Goal: Task Accomplishment & Management: Manage account settings

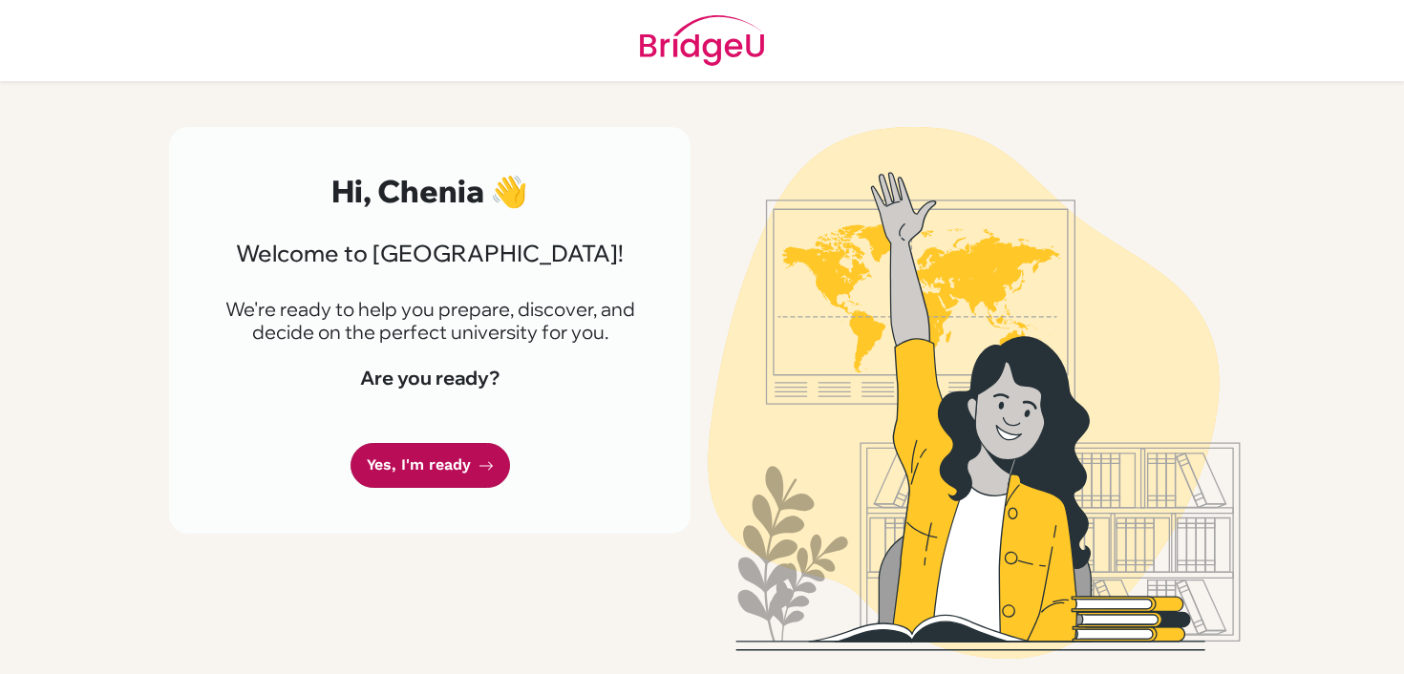
click at [364, 459] on link "Yes, I'm ready" at bounding box center [431, 465] width 160 height 45
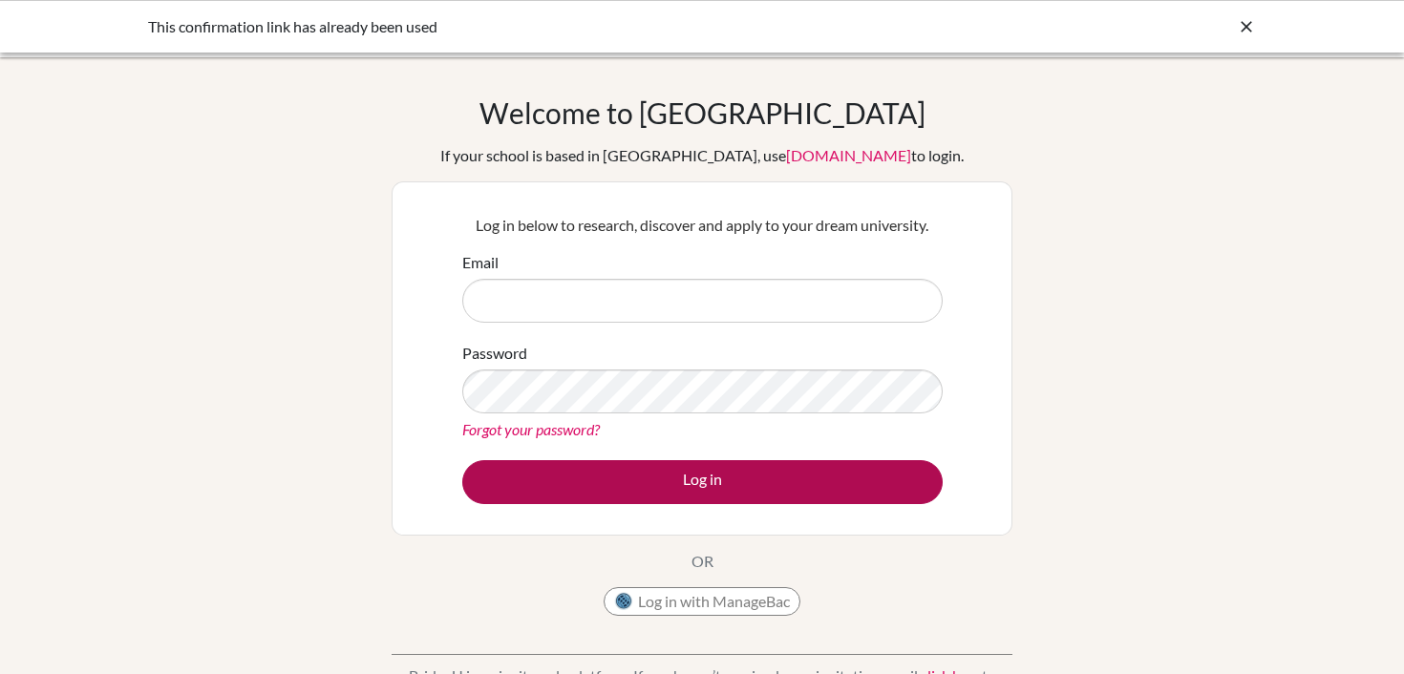
type input "[EMAIL_ADDRESS][DOMAIN_NAME]"
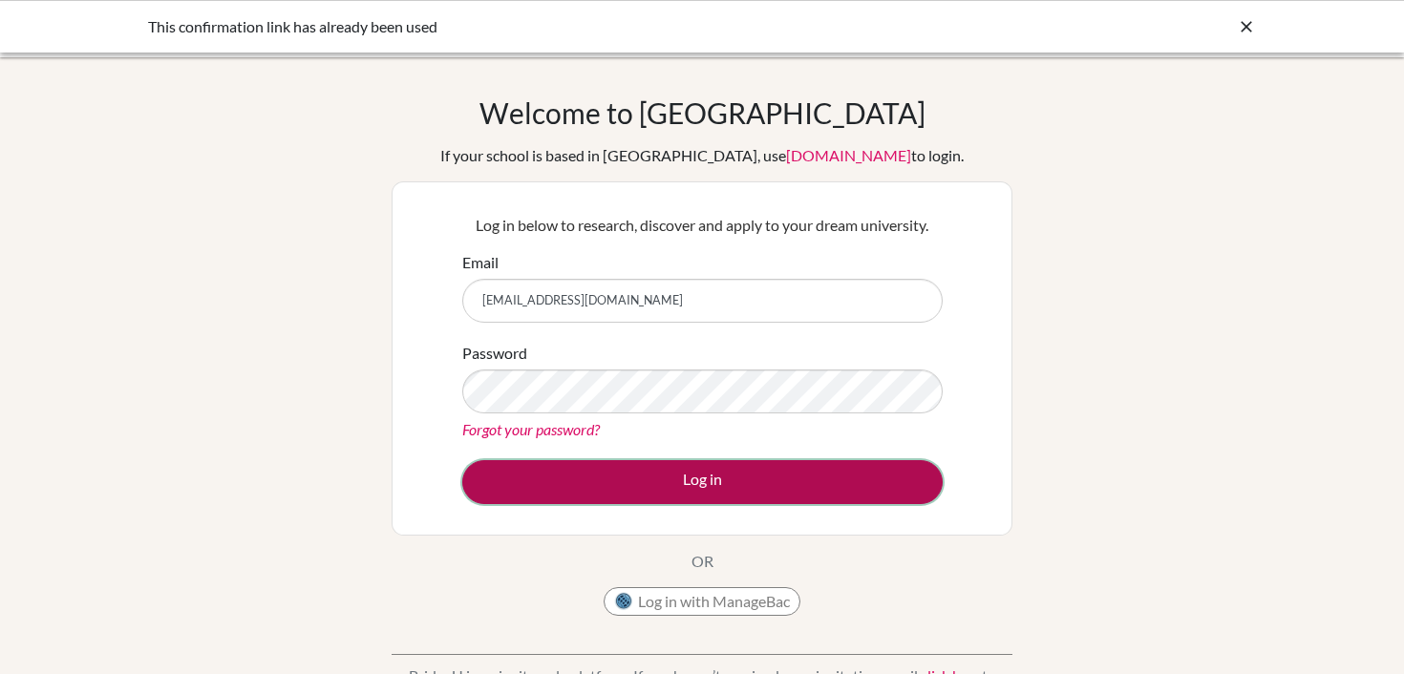
click at [583, 464] on button "Log in" at bounding box center [702, 482] width 480 height 44
click at [585, 467] on button "Log in" at bounding box center [702, 482] width 480 height 44
click at [620, 469] on button "Log in" at bounding box center [702, 482] width 480 height 44
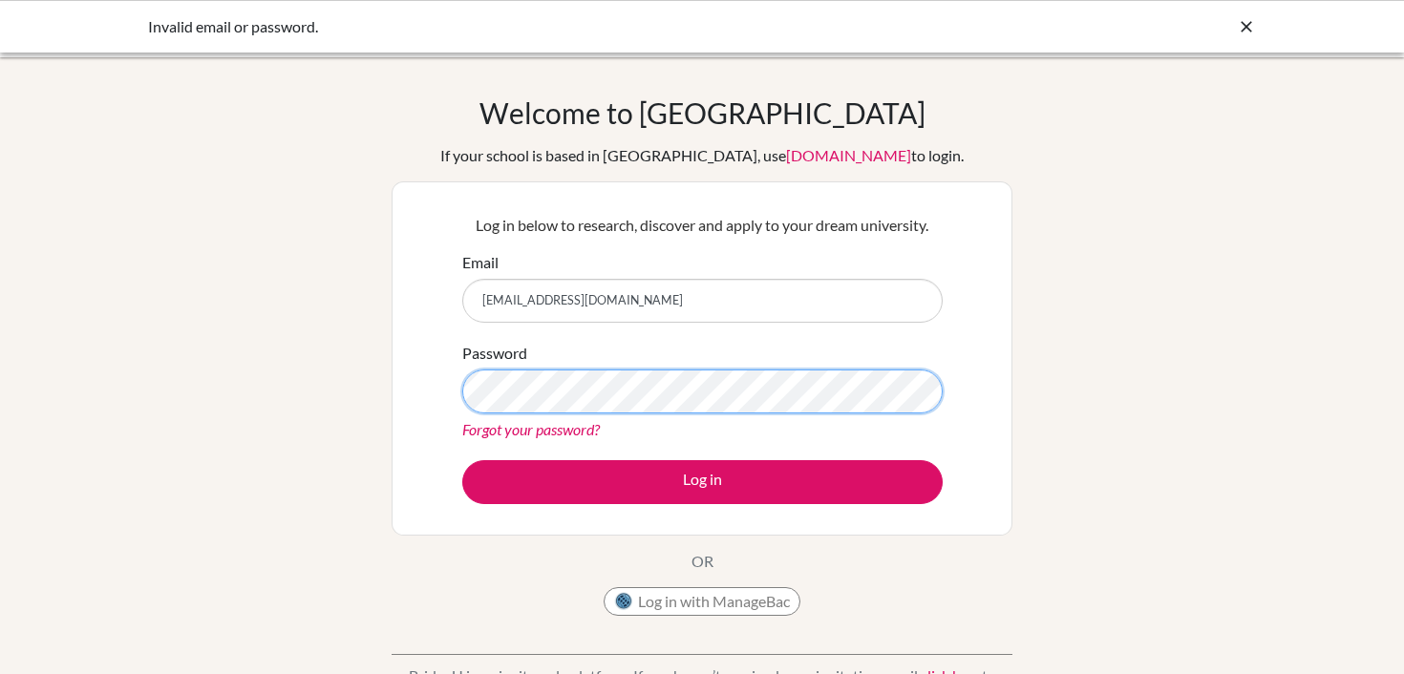
click at [453, 388] on div "Log in below to research, discover and apply to your dream university. Email ct…" at bounding box center [702, 359] width 504 height 314
click at [462, 460] on button "Log in" at bounding box center [702, 482] width 480 height 44
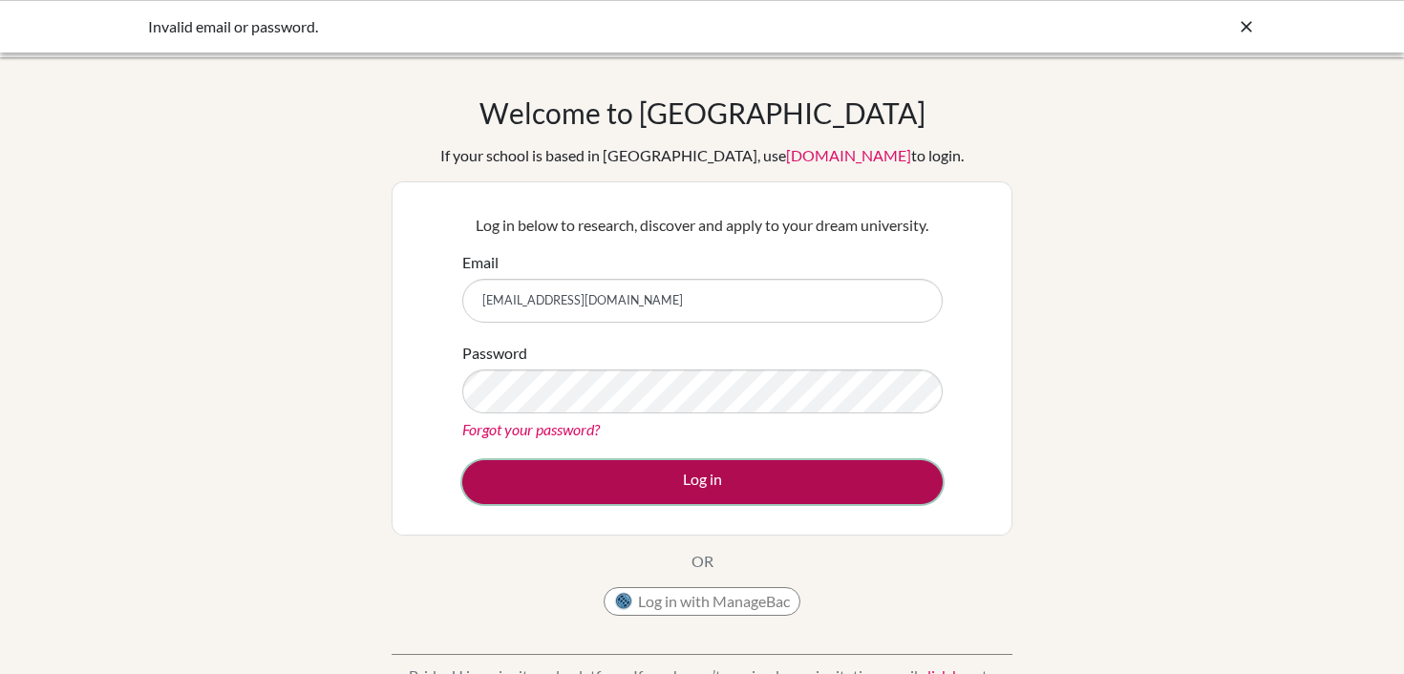
click at [558, 489] on button "Log in" at bounding box center [702, 482] width 480 height 44
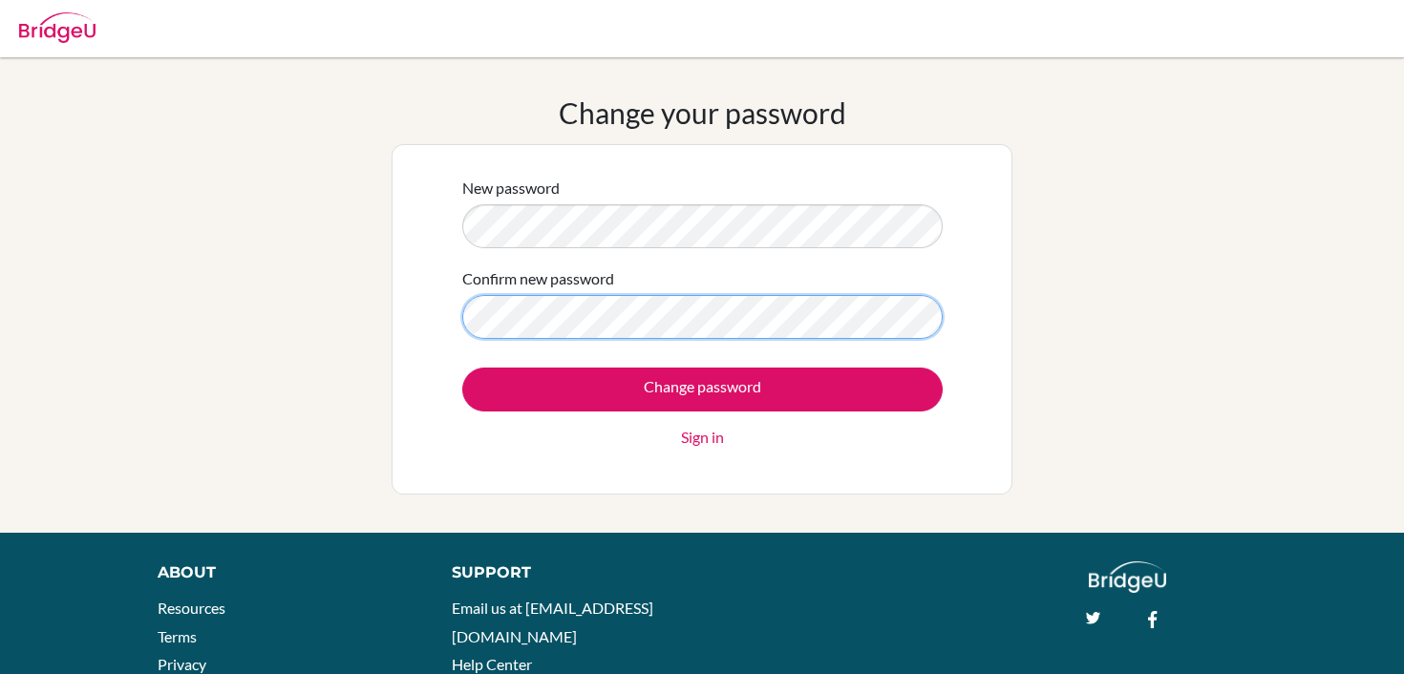
click at [462, 368] on input "Change password" at bounding box center [702, 390] width 480 height 44
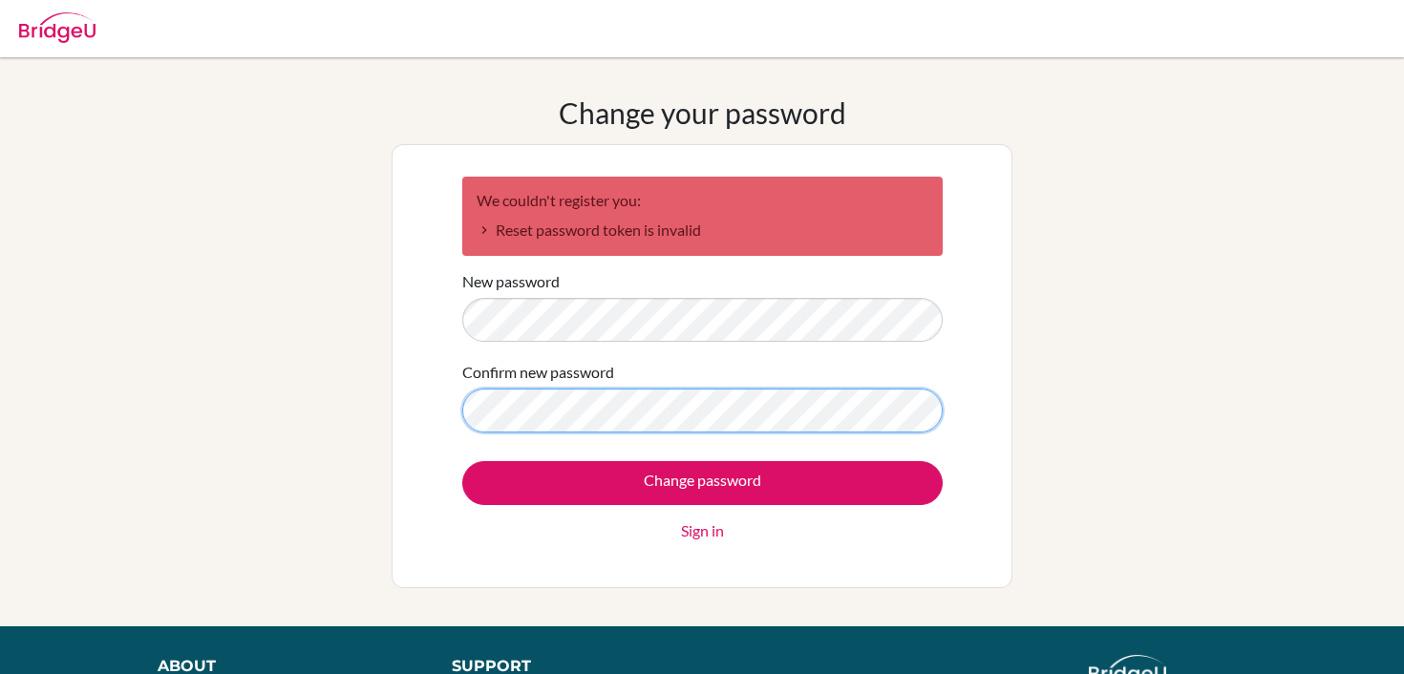
click at [462, 461] on input "Change password" at bounding box center [702, 483] width 480 height 44
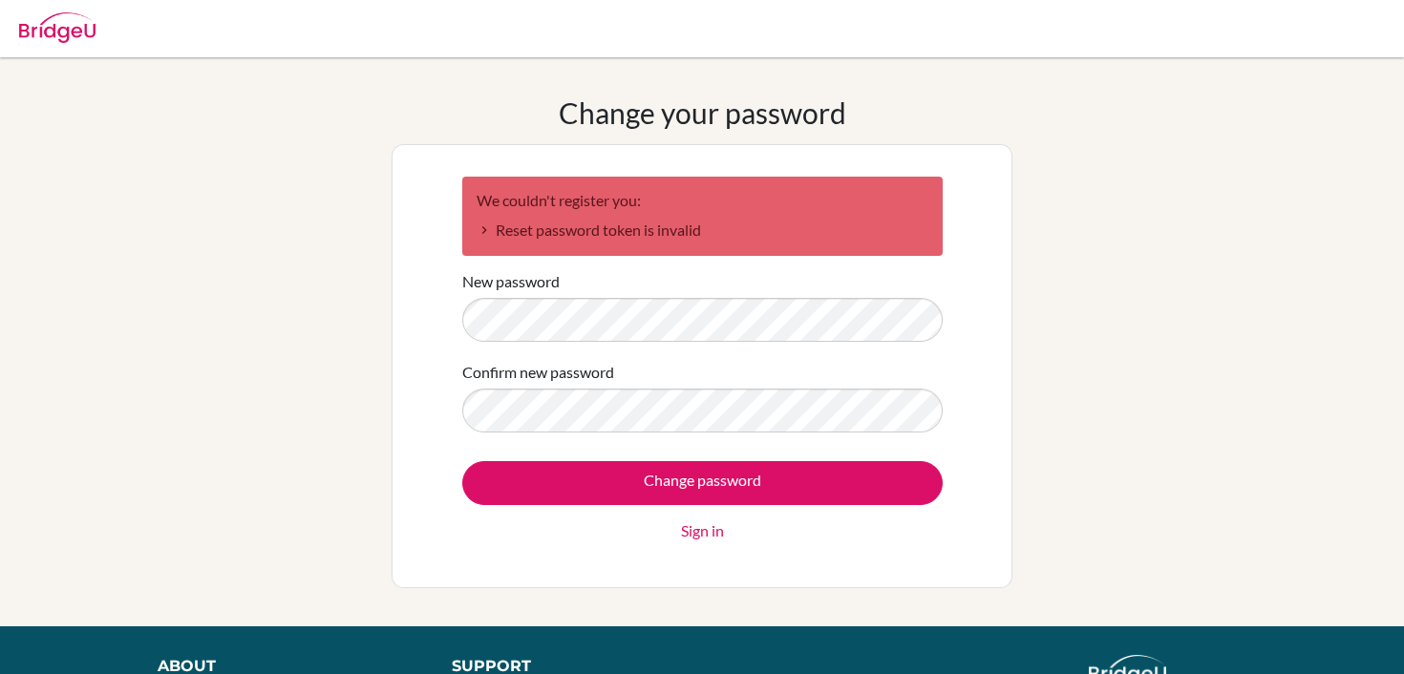
click at [553, 196] on h2 "We couldn't register you:" at bounding box center [703, 200] width 452 height 18
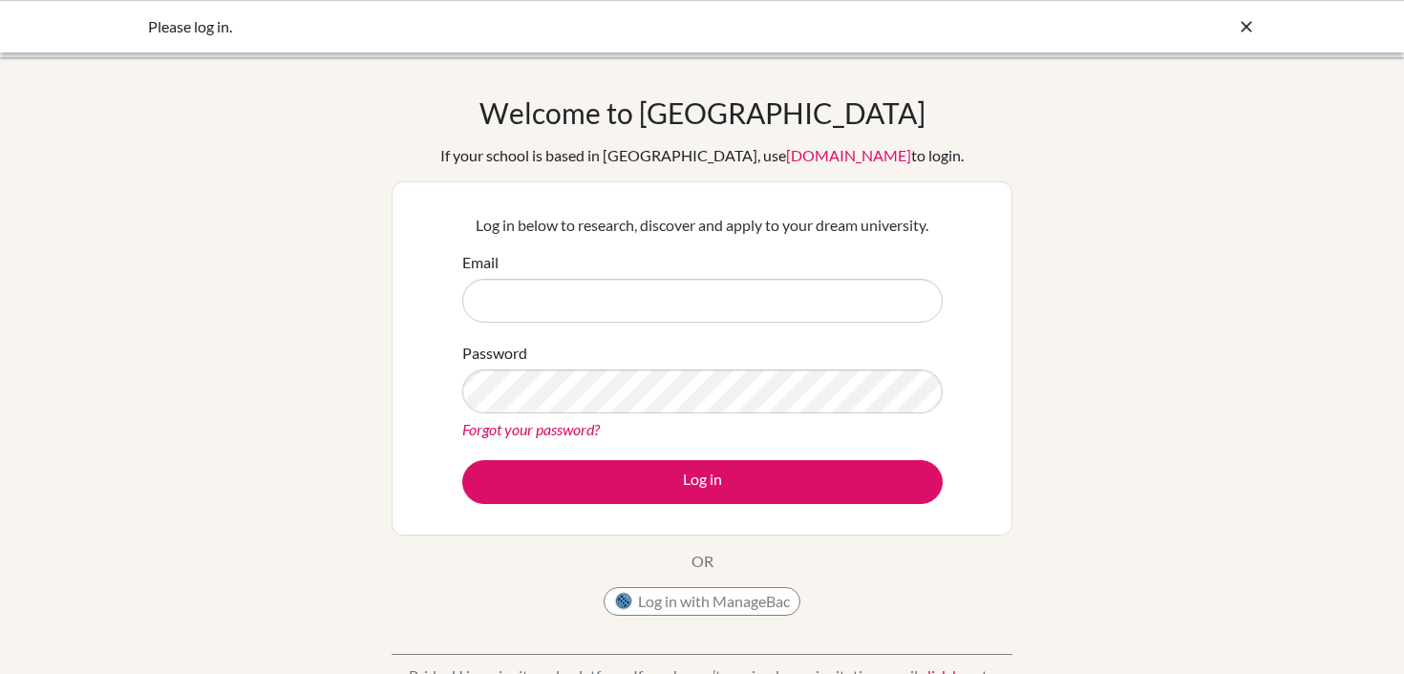
type input "[EMAIL_ADDRESS][DOMAIN_NAME]"
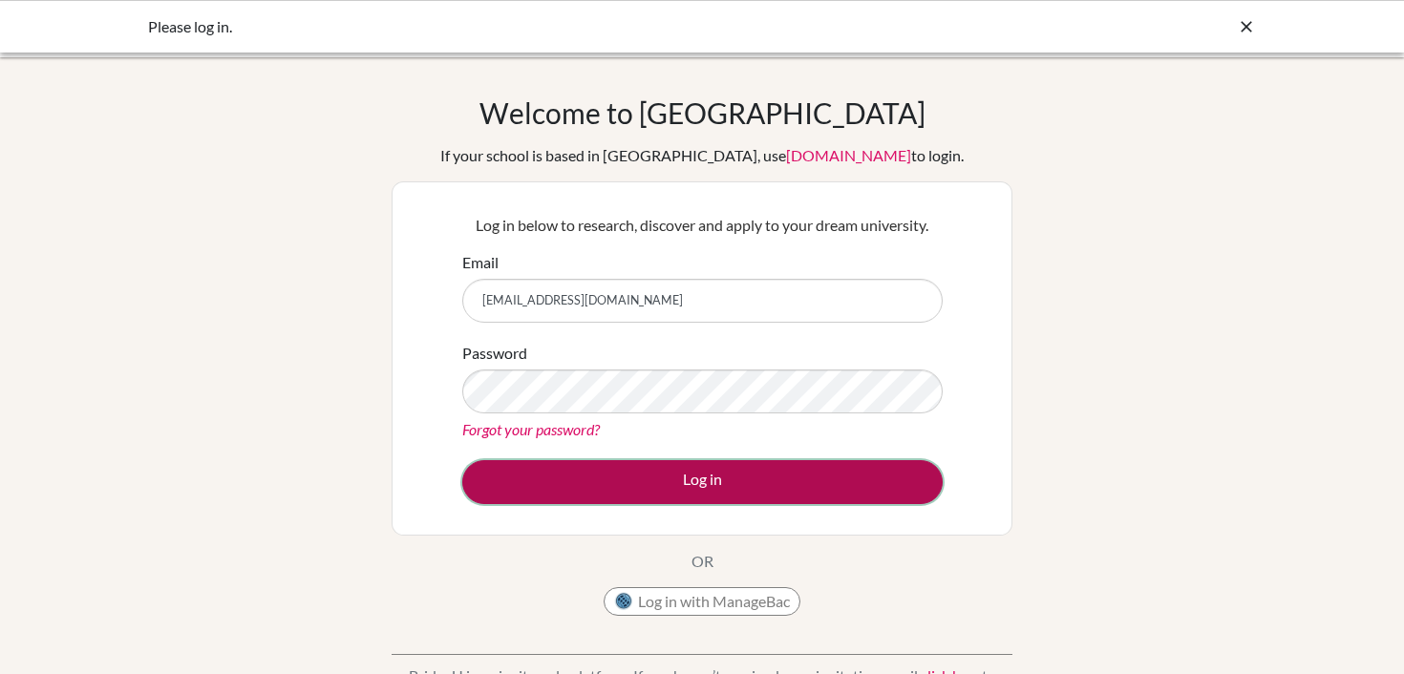
click at [519, 467] on button "Log in" at bounding box center [702, 482] width 480 height 44
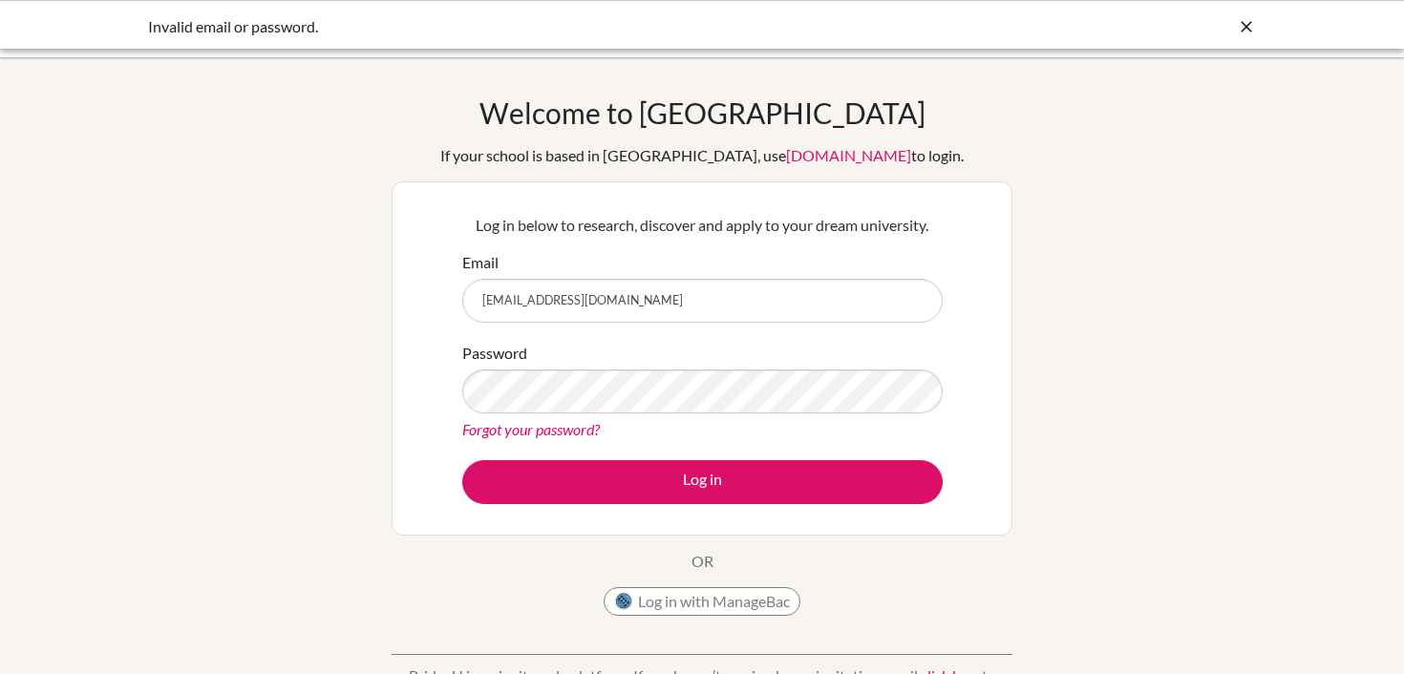
click at [526, 428] on link "Forgot your password?" at bounding box center [531, 429] width 138 height 18
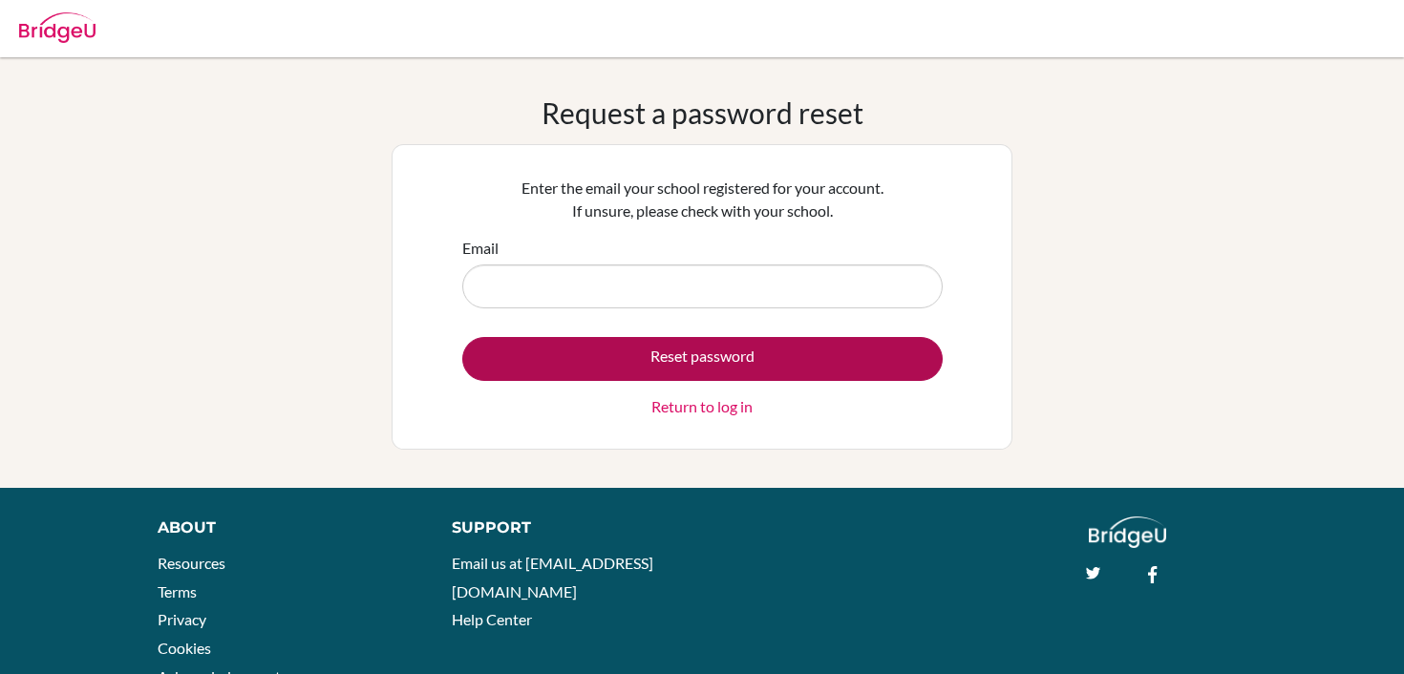
type input "[EMAIL_ADDRESS][DOMAIN_NAME]"
click at [605, 358] on button "Reset password" at bounding box center [702, 359] width 480 height 44
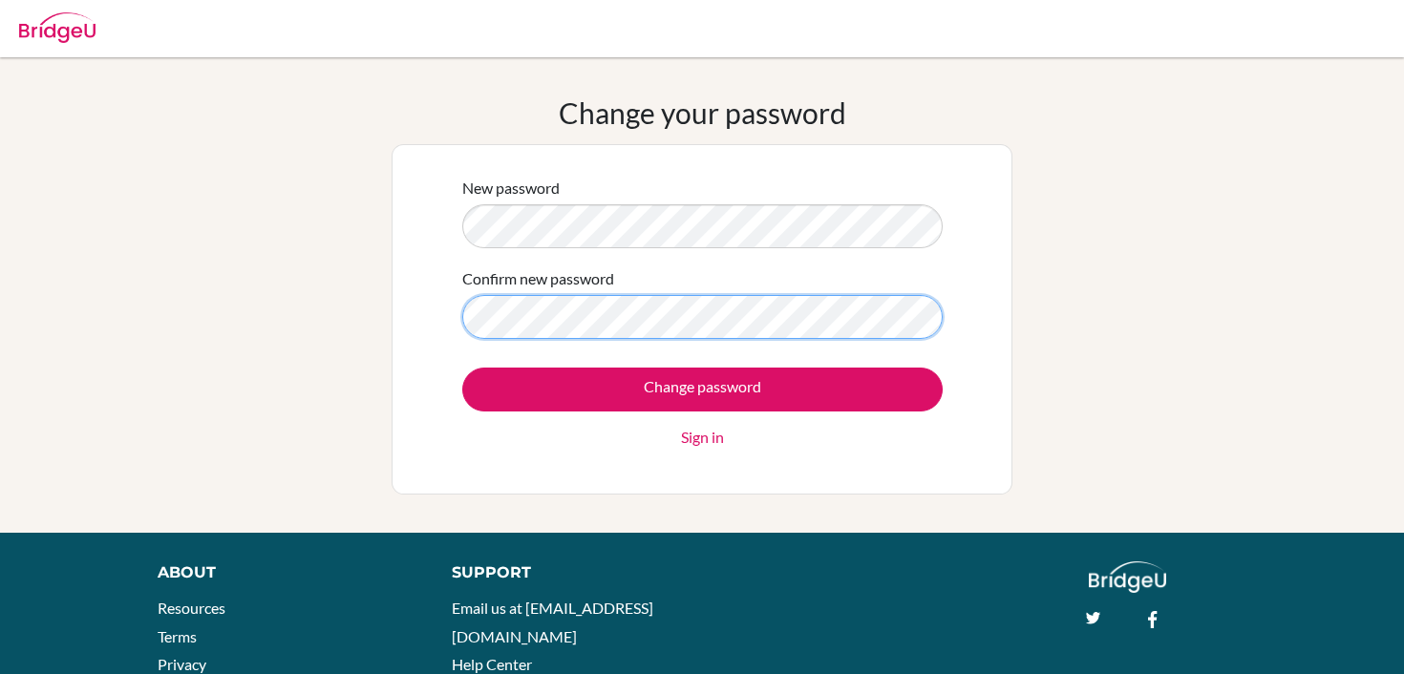
click at [462, 368] on input "Change password" at bounding box center [702, 390] width 480 height 44
